Goal: Task Accomplishment & Management: Manage account settings

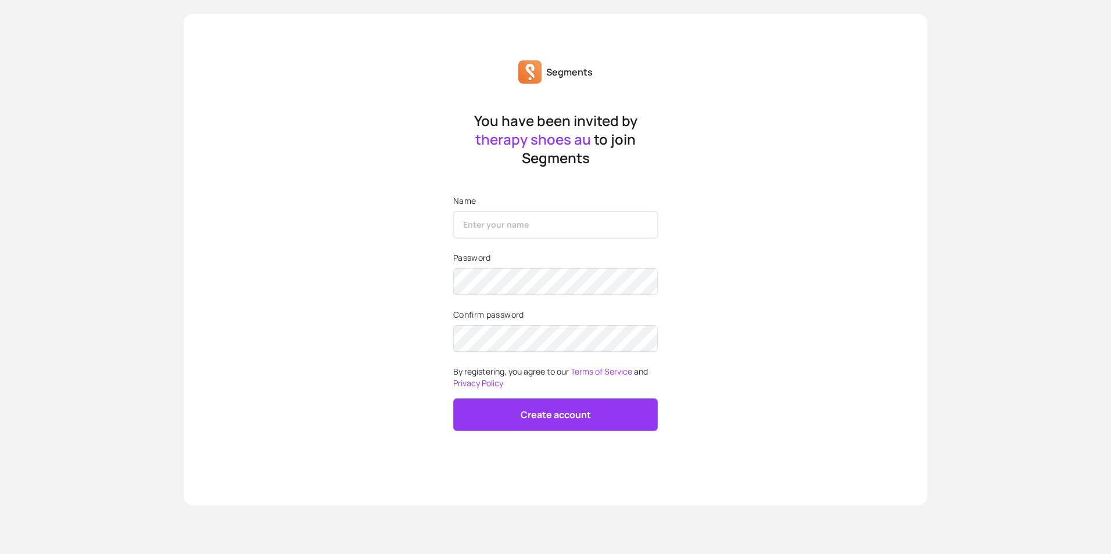
click at [483, 230] on input "Name" at bounding box center [555, 224] width 204 height 27
type input "Steph"
click at [520, 407] on button "Create account" at bounding box center [555, 414] width 204 height 33
click at [533, 421] on p "Create account" at bounding box center [555, 415] width 70 height 14
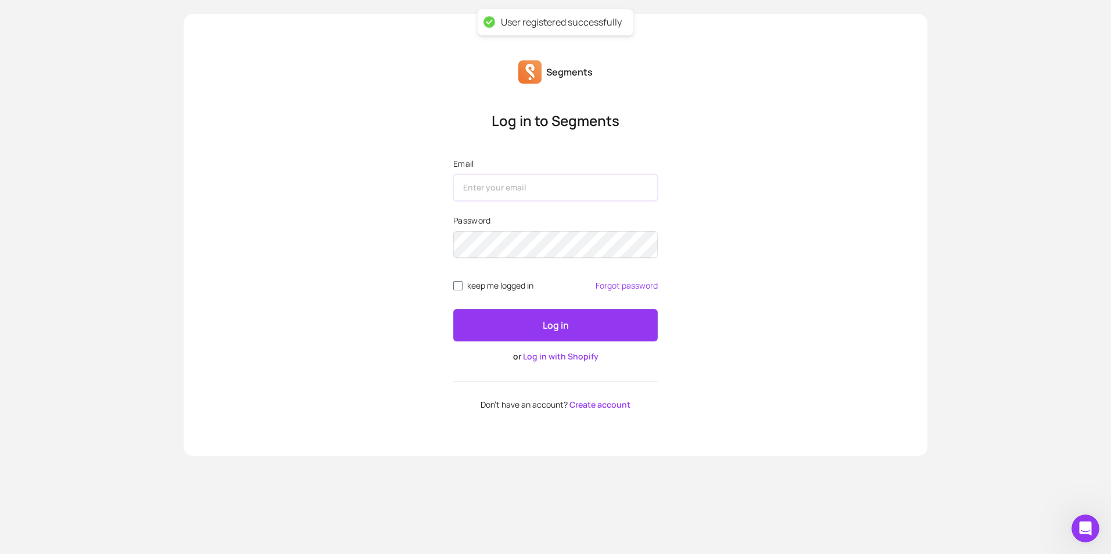
type input "Steph"
click at [515, 287] on span "keep me logged in" at bounding box center [500, 285] width 66 height 9
click at [462, 287] on input "keep me logged in" at bounding box center [457, 285] width 9 height 9
checkbox input "true"
click at [487, 327] on button "Log in" at bounding box center [555, 325] width 204 height 33
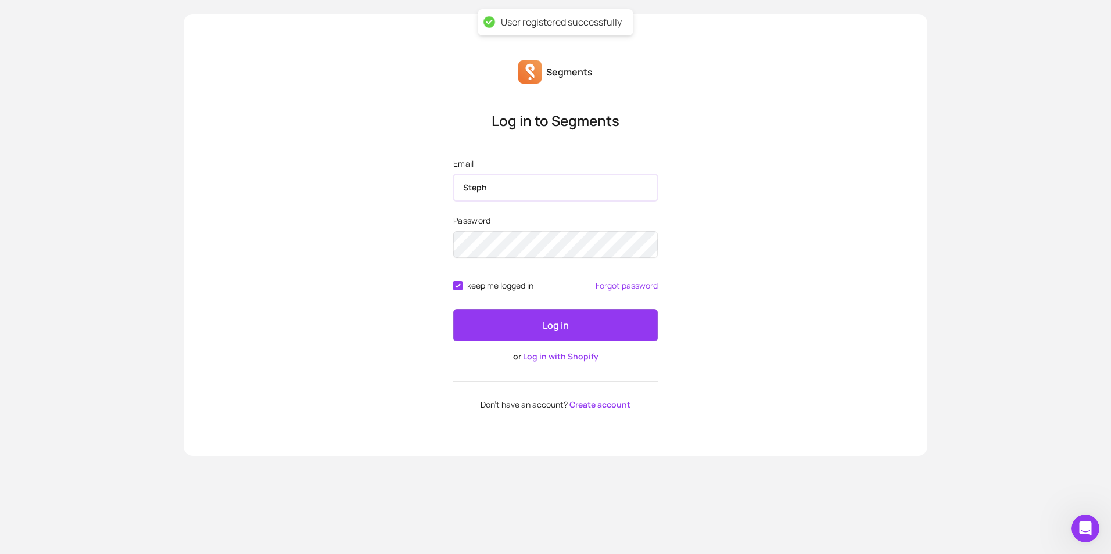
drag, startPoint x: 511, startPoint y: 176, endPoint x: 368, endPoint y: 181, distance: 143.0
click at [369, 181] on div "Log in to Segments Email Steph Password keep me logged in Forgot password Log i…" at bounding box center [555, 261] width 743 height 298
type input "[EMAIL_ADDRESS][DOMAIN_NAME]"
click at [570, 329] on button "Log in" at bounding box center [555, 325] width 204 height 33
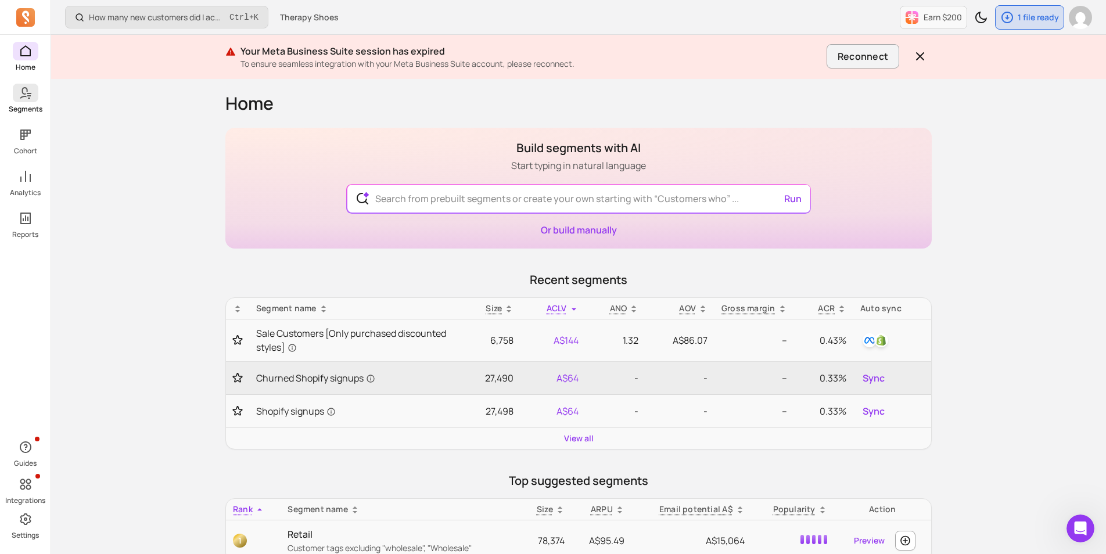
click at [19, 110] on p "Segments" at bounding box center [26, 109] width 34 height 9
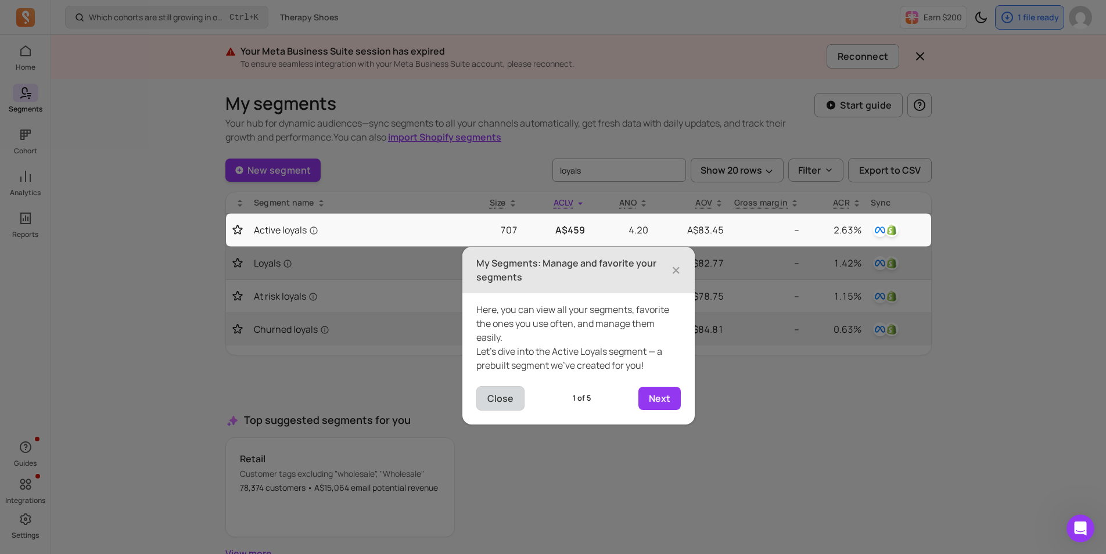
click at [504, 405] on button "Close" at bounding box center [500, 398] width 48 height 24
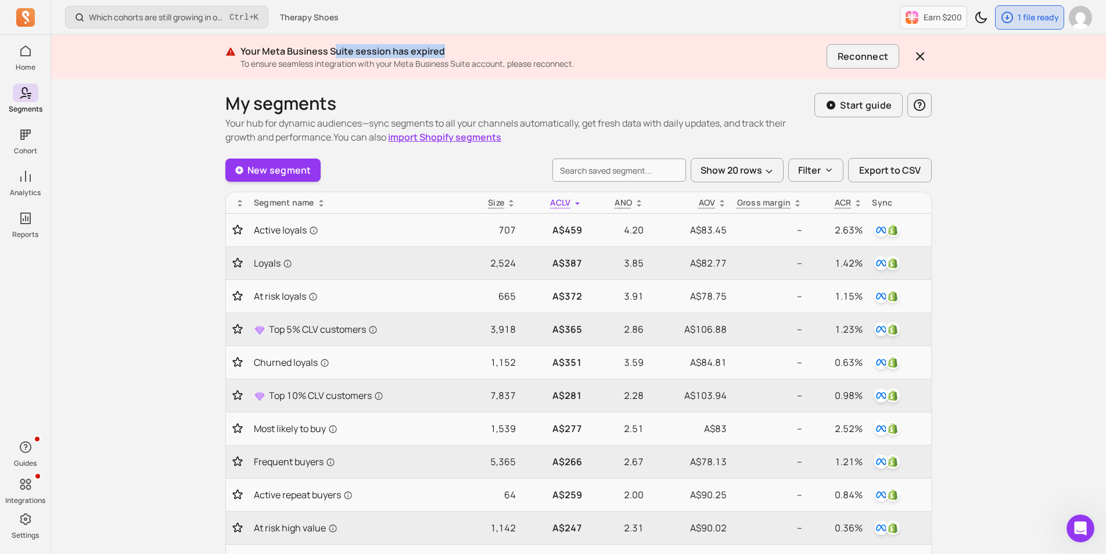
drag, startPoint x: 336, startPoint y: 53, endPoint x: 695, endPoint y: 56, distance: 359.0
click at [695, 56] on p "Your Meta Business Suite session has expired" at bounding box center [530, 51] width 581 height 14
click at [296, 53] on p "Your Meta Business Suite session has expired" at bounding box center [530, 51] width 581 height 14
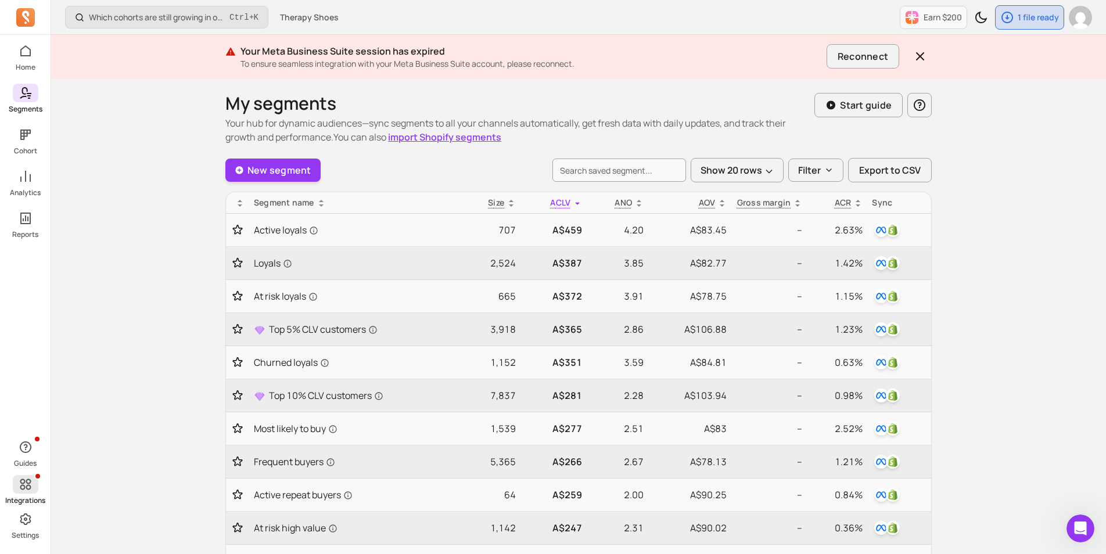
click at [26, 490] on icon at bounding box center [26, 484] width 14 height 14
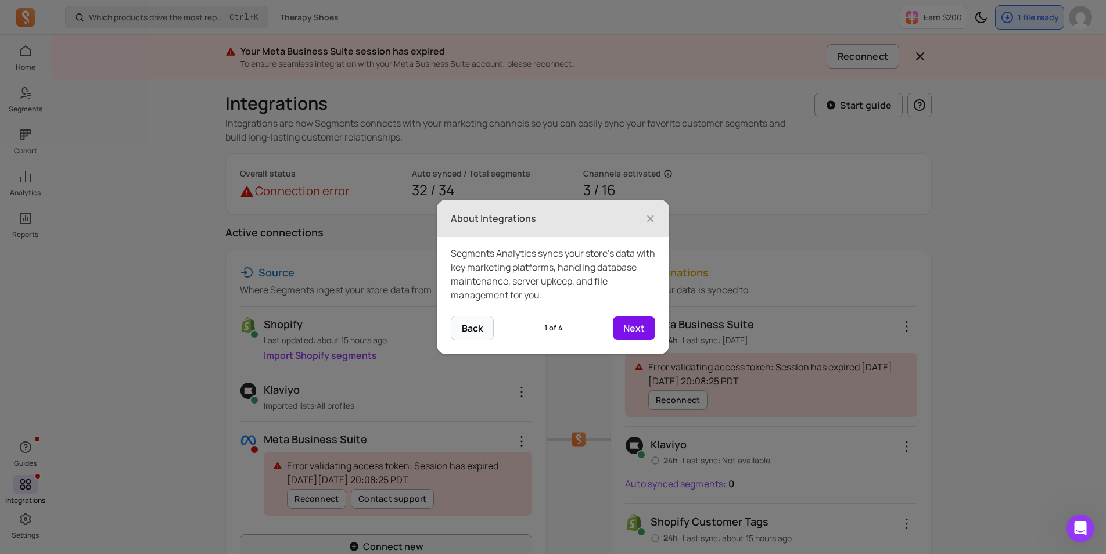
click at [633, 333] on button "Next" at bounding box center [634, 328] width 42 height 23
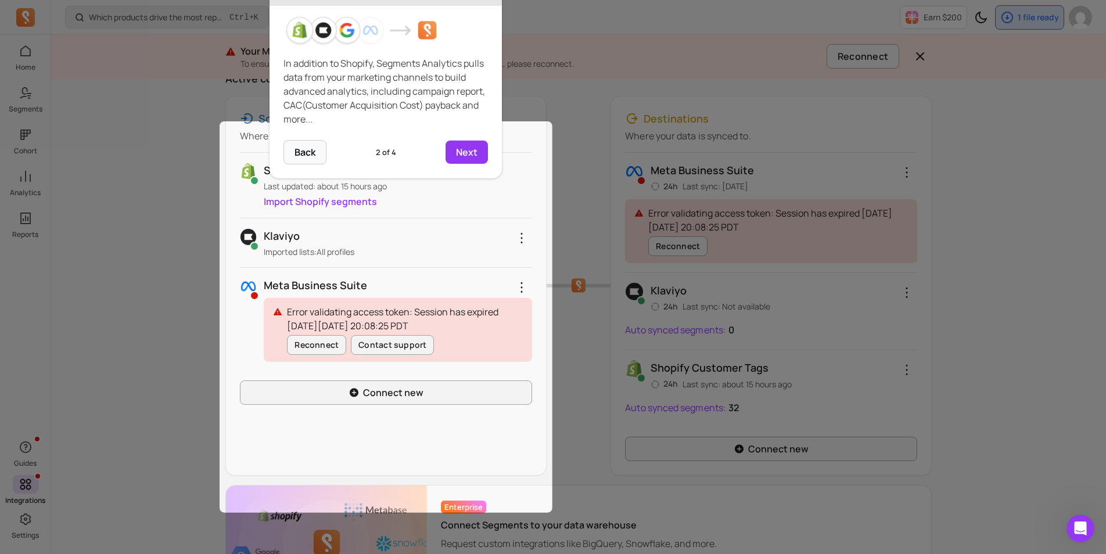
scroll to position [163, 0]
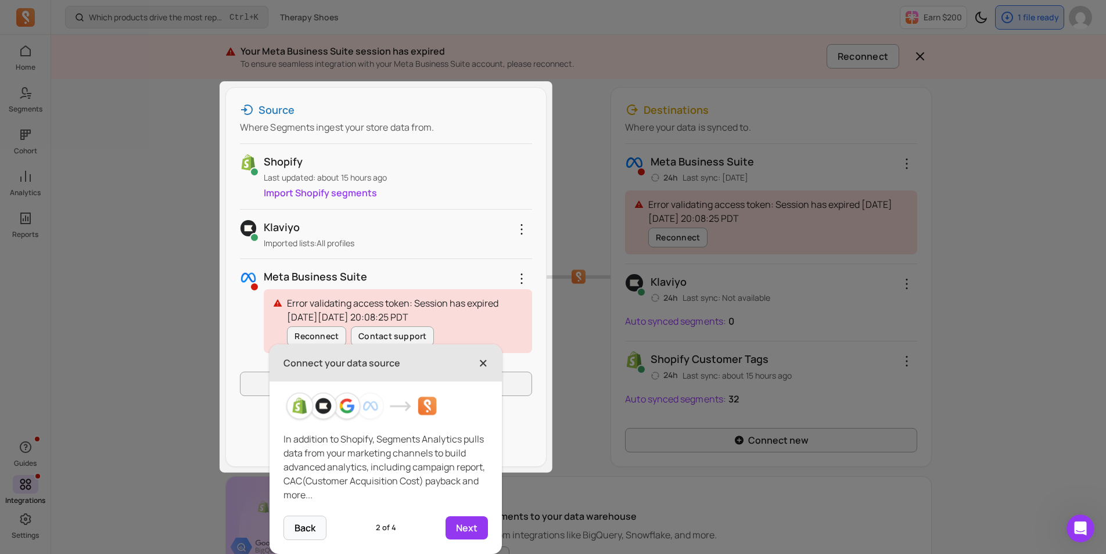
click at [479, 366] on span "×" at bounding box center [483, 363] width 9 height 26
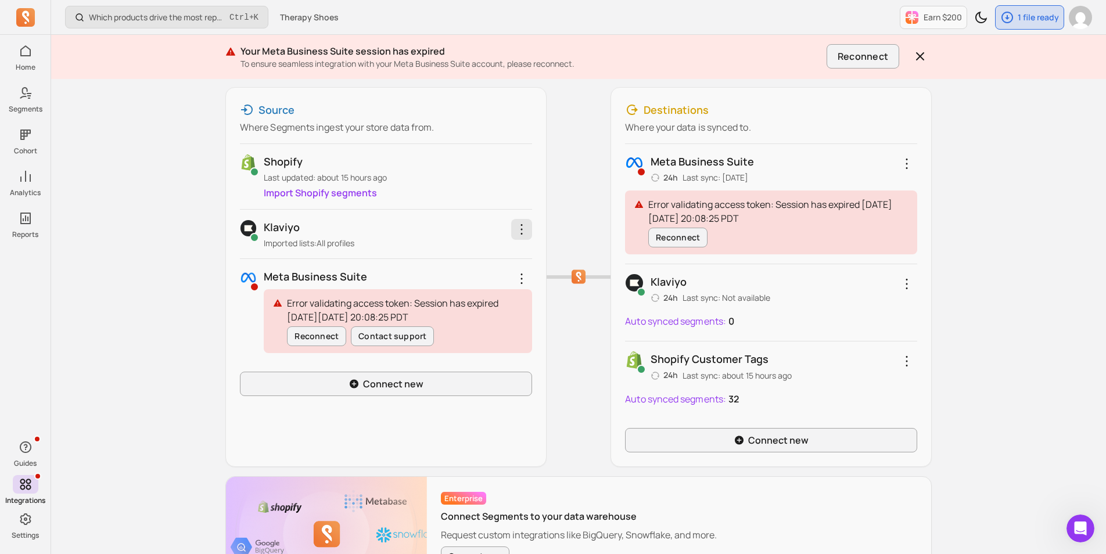
click at [524, 229] on icon "button" at bounding box center [522, 229] width 14 height 14
click at [175, 254] on div "Which products drive the most repeat purchases? Ctrl + K Therapy Shoes Earn $20…" at bounding box center [580, 241] width 1059 height 809
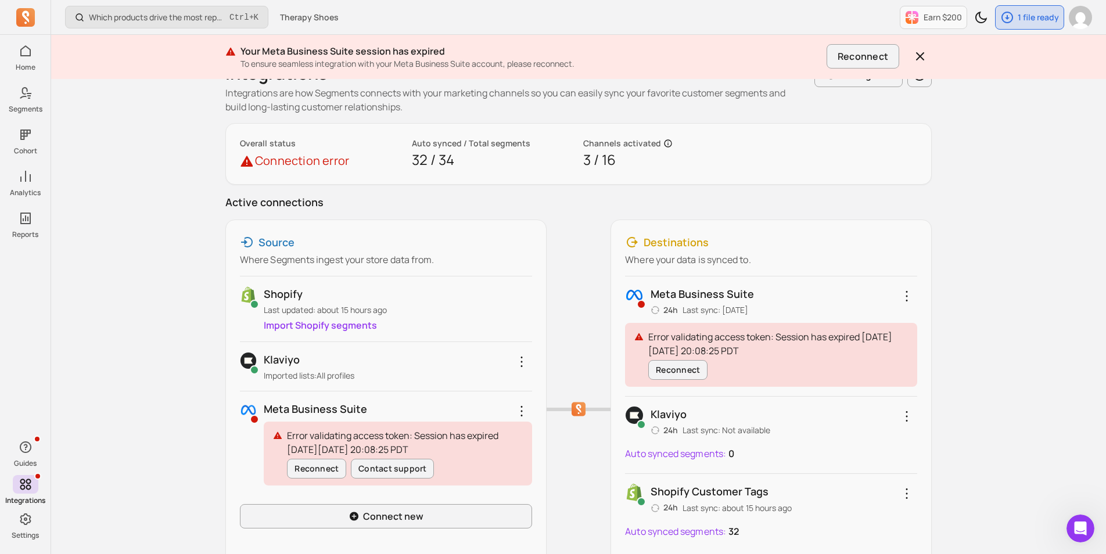
scroll to position [58, 0]
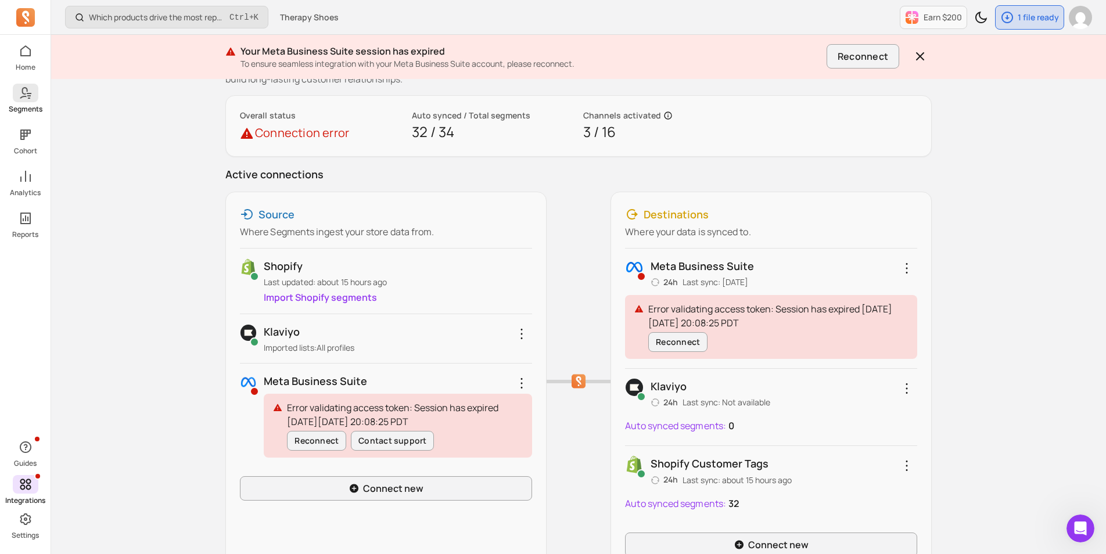
click at [31, 107] on p "Segments" at bounding box center [26, 109] width 34 height 9
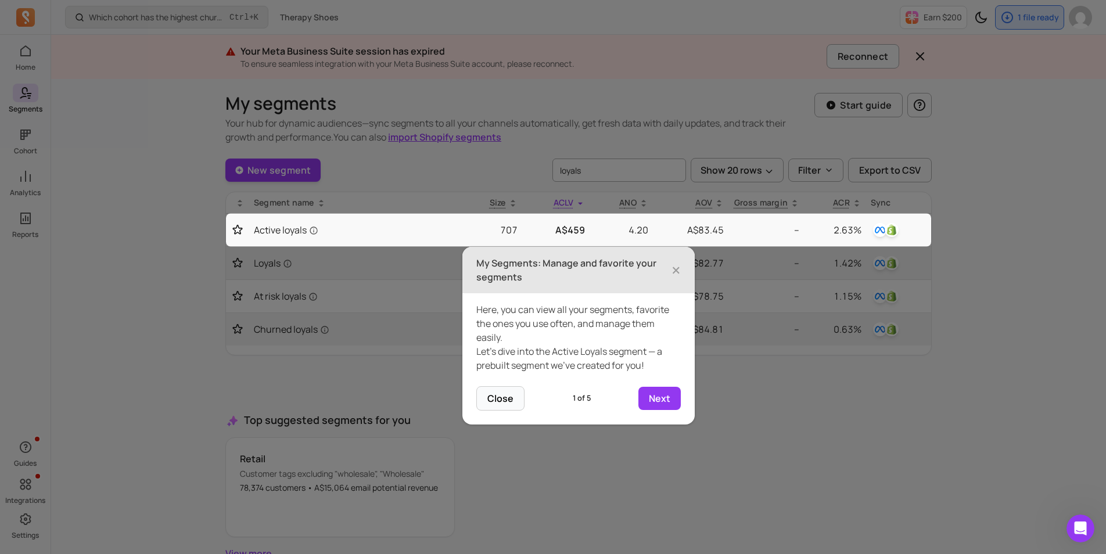
click at [671, 270] on h3 "My Segments: Manage and favorite your segments" at bounding box center [573, 270] width 195 height 28
click at [677, 272] on span "×" at bounding box center [675, 270] width 9 height 26
